Goal: Task Accomplishment & Management: Complete application form

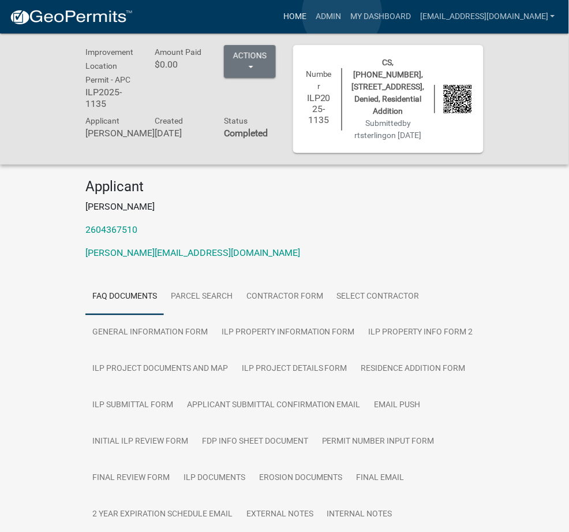
click at [311, 13] on link "Home" at bounding box center [295, 17] width 32 height 22
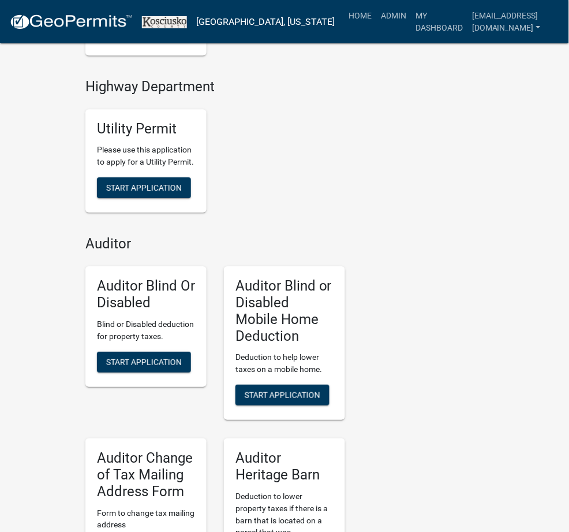
scroll to position [2864, 0]
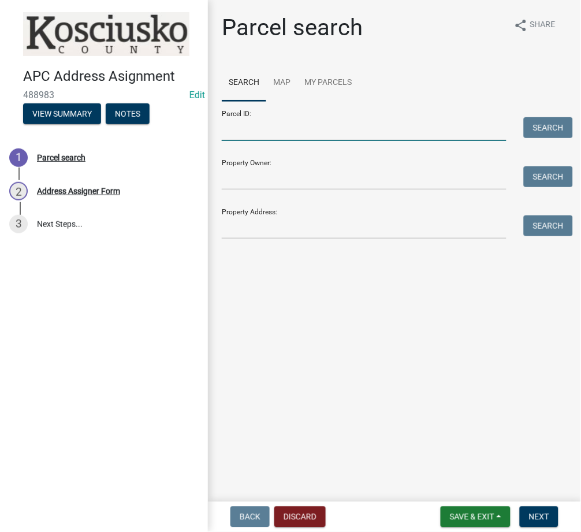
click at [282, 137] on input "Parcel ID:" at bounding box center [364, 129] width 285 height 24
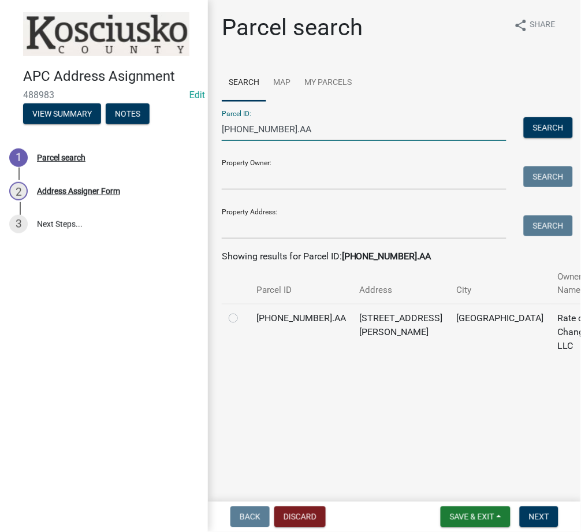
type input "029-050-001.AA"
click at [243, 311] on label at bounding box center [243, 311] width 0 height 0
click at [243, 316] on input "radio" at bounding box center [247, 315] width 8 height 8
radio input "true"
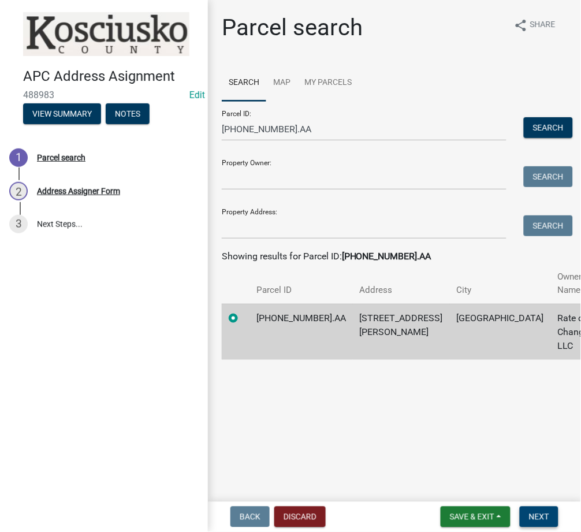
click at [533, 520] on span "Next" at bounding box center [539, 516] width 20 height 9
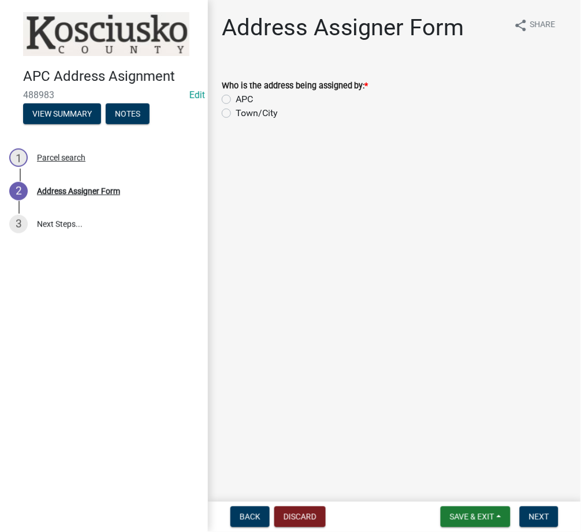
click at [236, 95] on label "APC" at bounding box center [244, 99] width 17 height 14
click at [236, 95] on input "APC" at bounding box center [240, 96] width 8 height 8
radio input "true"
click at [538, 515] on span "Next" at bounding box center [539, 516] width 20 height 9
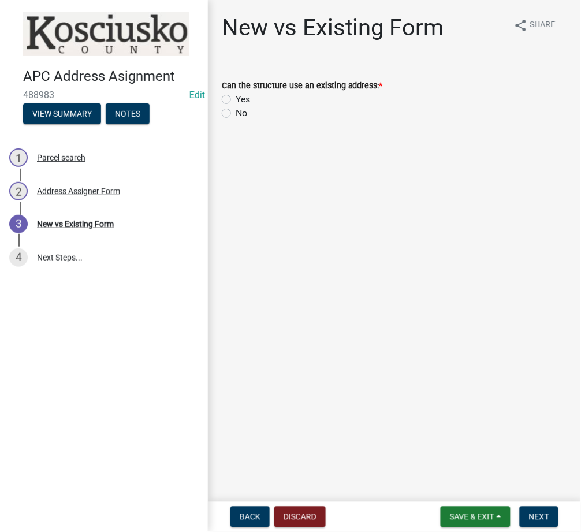
click at [236, 113] on label "No" at bounding box center [242, 113] width 12 height 14
click at [236, 113] on input "No" at bounding box center [240, 110] width 8 height 8
radio input "true"
click at [537, 512] on span "Next" at bounding box center [539, 516] width 20 height 9
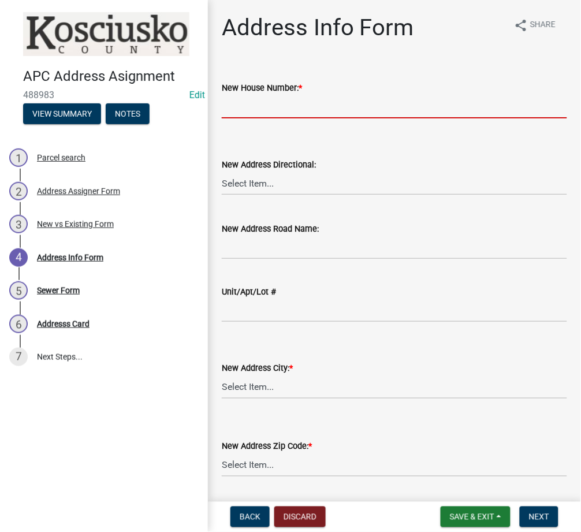
click at [383, 99] on input "New House Number: *" at bounding box center [394, 107] width 345 height 24
type input "3332"
select select "96281095-6cf4-4b63-a344-abe74cfcb4ae"
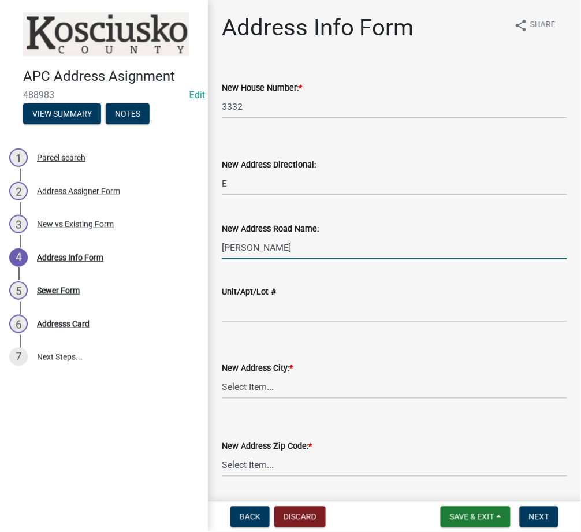
type input "ARMSTRONG RD"
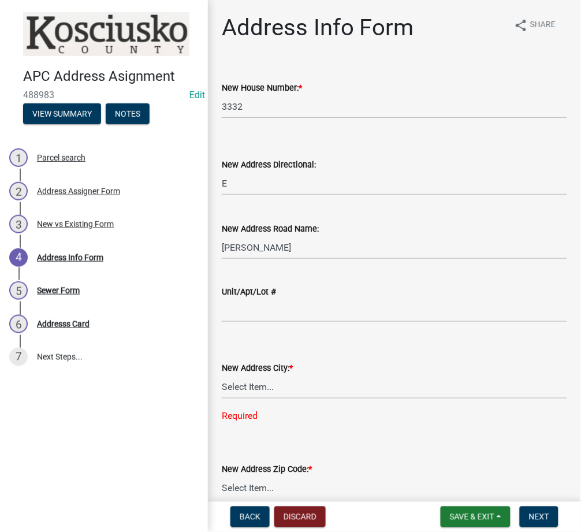
scroll to position [2, 0]
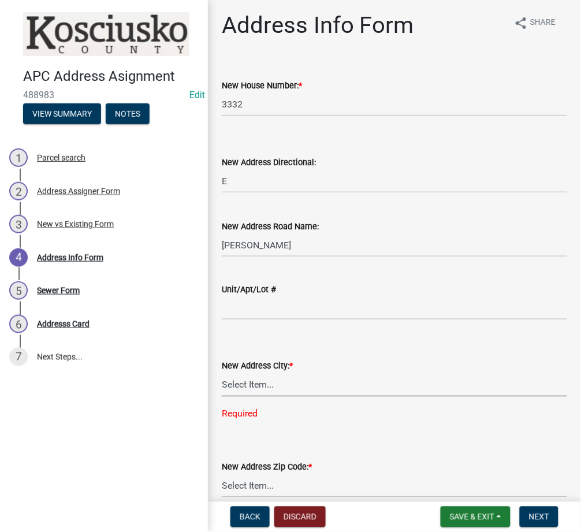
click at [382, 388] on select "Select Item... AKRON BOURBON BURKET CLAYPOOL CROMWELL ETNA GREEN LEESBURG MENTO…" at bounding box center [394, 385] width 345 height 24
click at [222, 373] on select "Select Item... AKRON BOURBON BURKET CLAYPOOL CROMWELL ETNA GREEN LEESBURG MENTO…" at bounding box center [394, 385] width 345 height 24
select select "a49089a7-fd3d-4258-b94c-fe0bd5e20501"
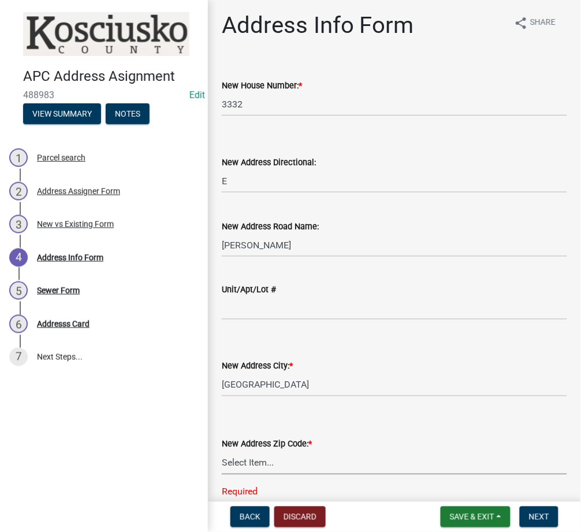
click at [295, 470] on select "Select Item... 46910 46504 46508 46510 46732 46524 46538 46539 46542 46550 4696…" at bounding box center [394, 463] width 345 height 24
click at [222, 451] on select "Select Item... 46910 46504 46508 46510 46732 46524 46538 46539 46542 46550 4696…" at bounding box center [394, 463] width 345 height 24
select select "81877804-692f-453a-99c3-98178329e188"
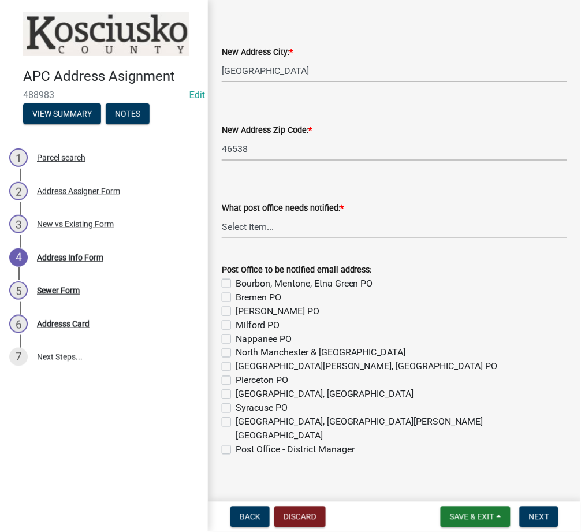
scroll to position [317, 0]
click at [241, 228] on select "Select Item... None Bourbon Bremen Cromwell Mentone Milford Nappanee North Manc…" at bounding box center [394, 226] width 345 height 24
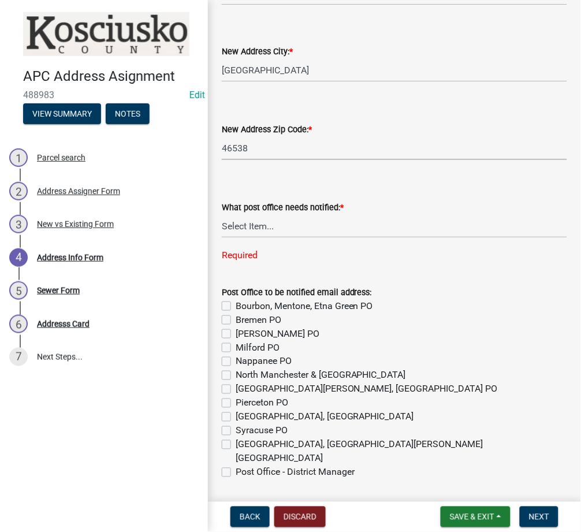
click at [491, 149] on select "Select Item... 46910 46504 46508 46510 46732 46524 46538 46539 46542 46550 4696…" at bounding box center [394, 148] width 345 height 24
click at [474, 130] on div "New Address Zip Code: *" at bounding box center [394, 129] width 345 height 14
click at [236, 384] on label "North Webster, Leesburg PO" at bounding box center [367, 389] width 262 height 14
click at [236, 384] on input "North Webster, Leesburg PO" at bounding box center [240, 386] width 8 height 8
checkbox input "true"
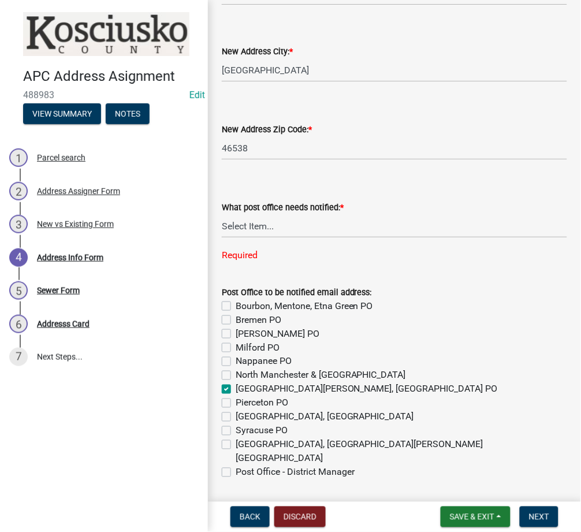
checkbox input "false"
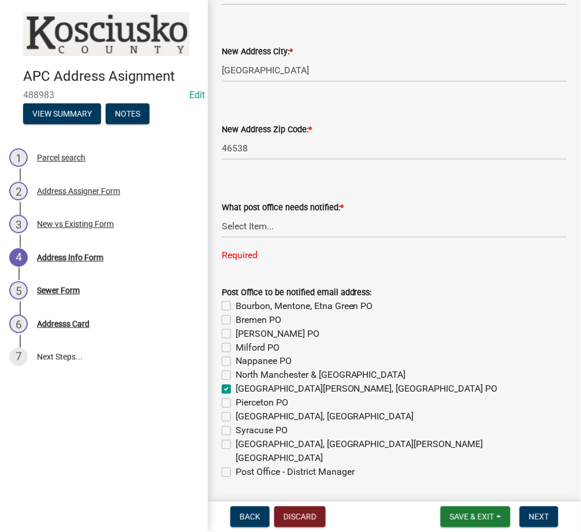
checkbox input "false"
checkbox input "true"
checkbox input "false"
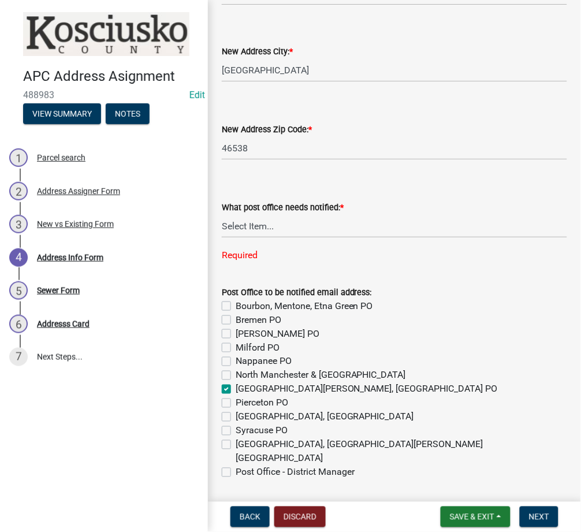
checkbox input "false"
click at [264, 217] on select "Select Item... None Bourbon Bremen Cromwell Mentone Milford Nappanee North Manc…" at bounding box center [394, 226] width 345 height 24
click at [222, 214] on select "Select Item... None Bourbon Bremen Cromwell Mentone Milford Nappanee North Manc…" at bounding box center [394, 226] width 345 height 24
select select "a7b8ab48-a4e5-400e-979e-a8770d13233b"
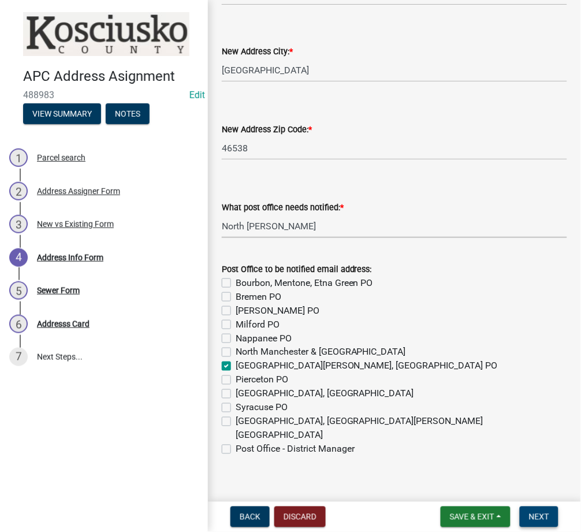
click at [542, 515] on span "Next" at bounding box center [539, 516] width 20 height 9
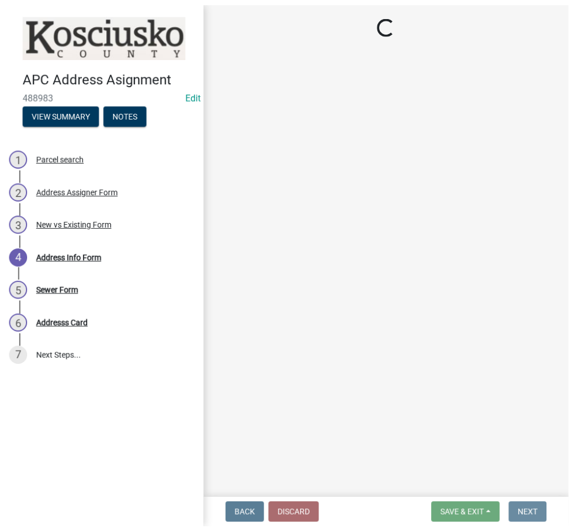
scroll to position [0, 0]
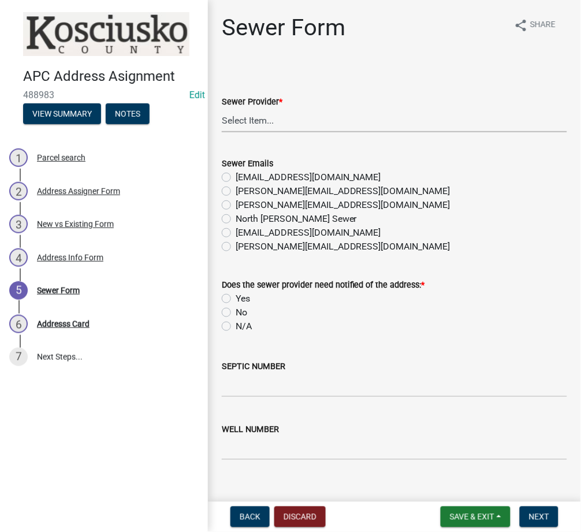
click at [268, 131] on select "Select Item... N/A Turkey Creek City of Warsaw Lakeland Sewer Town of North Web…" at bounding box center [394, 121] width 345 height 24
click at [222, 109] on select "Select Item... N/A Turkey Creek City of Warsaw Lakeland Sewer Town of North Web…" at bounding box center [394, 121] width 345 height 24
select select "8a1e3af8-abd2-45c9-80a4-6ad18b562201"
click at [236, 298] on label "Yes" at bounding box center [243, 299] width 14 height 14
click at [236, 298] on input "Yes" at bounding box center [240, 296] width 8 height 8
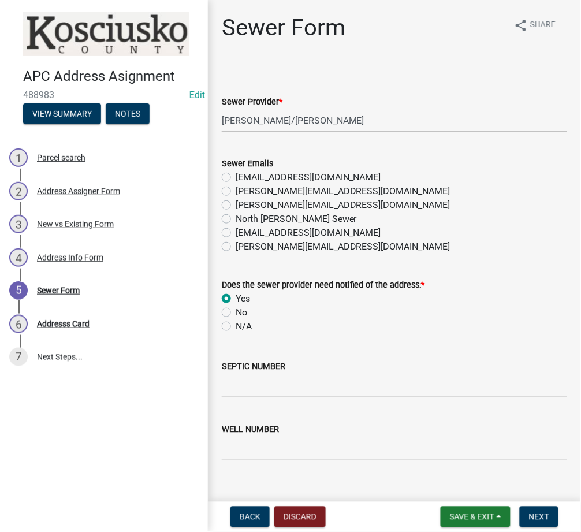
radio input "true"
click at [249, 382] on input "SEPTIC NUMBER" at bounding box center [394, 386] width 345 height 24
type input "TIPPI/CHAPMAN"
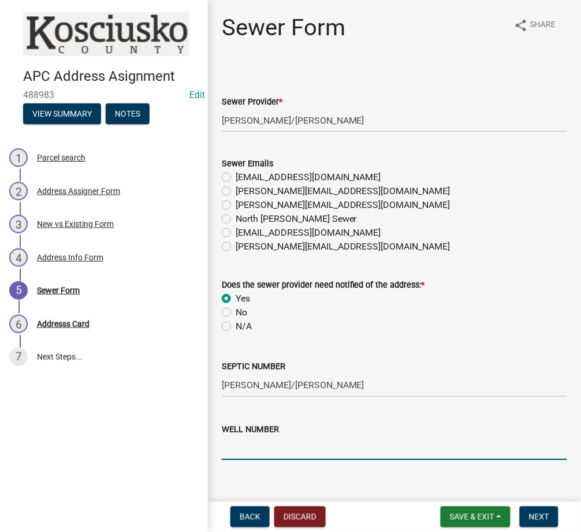
click at [342, 439] on input "WELL NUMBER" at bounding box center [394, 449] width 345 height 24
type input "LONO"
click at [541, 517] on span "Next" at bounding box center [539, 516] width 20 height 9
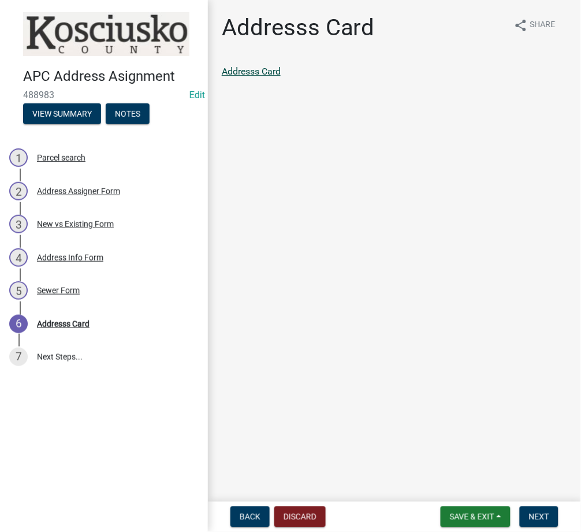
click at [262, 74] on link "Addresss Card" at bounding box center [251, 71] width 59 height 11
click at [537, 517] on span "Next" at bounding box center [539, 516] width 20 height 9
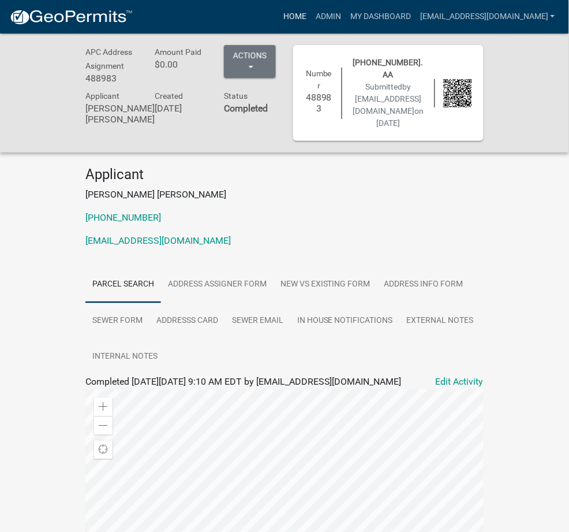
click at [311, 6] on link "Home" at bounding box center [295, 17] width 32 height 22
